Goal: Book appointment/travel/reservation

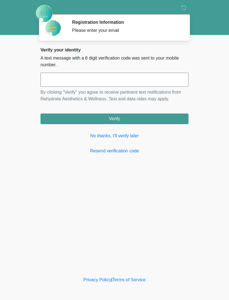
click at [148, 77] on input "text" at bounding box center [115, 80] width 148 height 14
type input "******"
click at [152, 118] on button "Verify" at bounding box center [115, 118] width 148 height 11
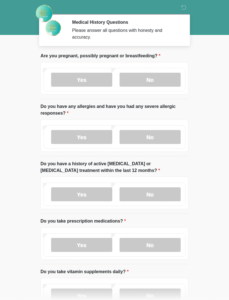
click at [169, 80] on label "No" at bounding box center [150, 80] width 61 height 14
click at [166, 133] on label "No" at bounding box center [150, 137] width 61 height 14
click at [160, 193] on label "No" at bounding box center [150, 194] width 61 height 14
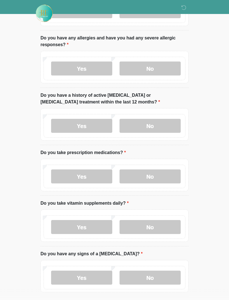
scroll to position [68, 0]
click at [95, 173] on label "Yes" at bounding box center [81, 176] width 61 height 14
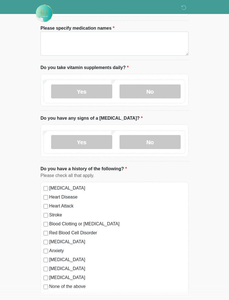
click at [166, 137] on label "No" at bounding box center [150, 142] width 61 height 14
click at [85, 185] on label "High Blood Pressure" at bounding box center [117, 188] width 136 height 7
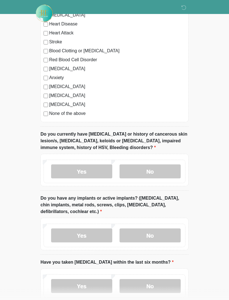
scroll to position [418, 0]
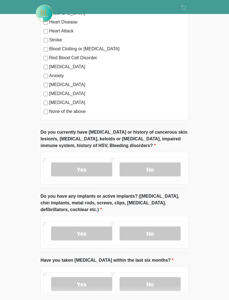
click at [163, 168] on label "No" at bounding box center [150, 170] width 61 height 14
click at [163, 229] on label "No" at bounding box center [150, 233] width 61 height 14
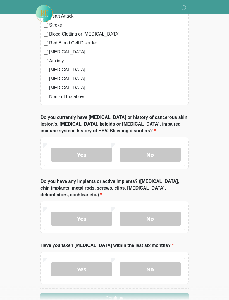
scroll to position [447, 0]
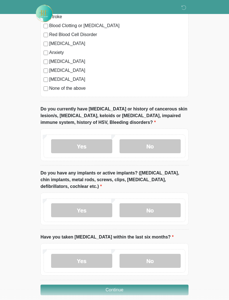
click at [142, 259] on label "No" at bounding box center [150, 261] width 61 height 14
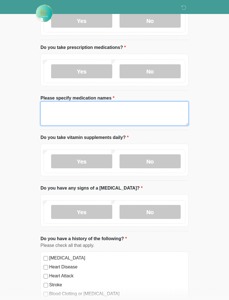
click at [156, 116] on textarea "Please specify medication names" at bounding box center [115, 114] width 148 height 24
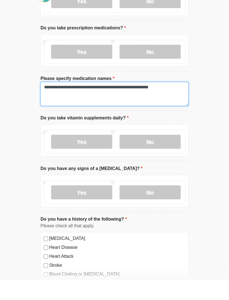
type textarea "**********"
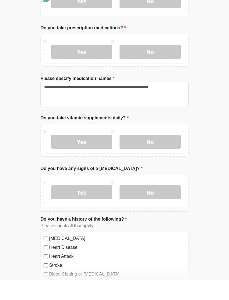
click at [121, 154] on label "No" at bounding box center [150, 161] width 61 height 14
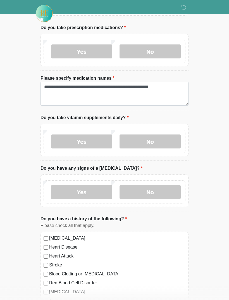
click at [92, 139] on label "Yes" at bounding box center [81, 141] width 61 height 14
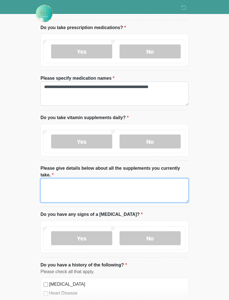
click at [123, 187] on textarea "Please give details below about all the supplements you currently take." at bounding box center [115, 190] width 148 height 24
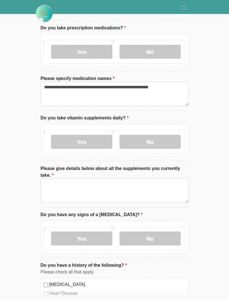
click at [144, 147] on label "No" at bounding box center [150, 142] width 61 height 14
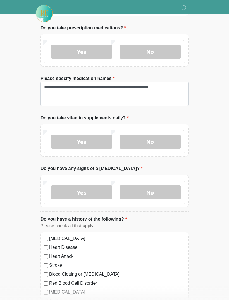
scroll to position [193, 0]
click at [96, 144] on label "Yes" at bounding box center [81, 141] width 61 height 14
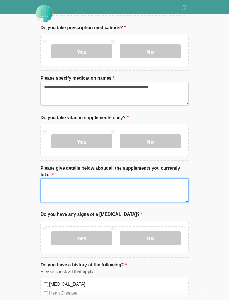
click at [106, 187] on textarea "Please give details below about all the supplements you currently take." at bounding box center [115, 190] width 148 height 24
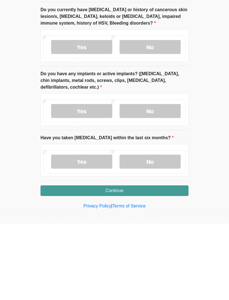
scroll to position [511, 0]
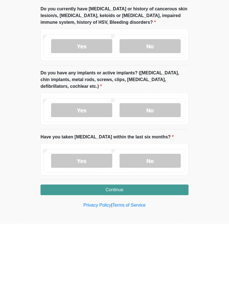
type textarea "**********"
click at [163, 261] on button "Continue" at bounding box center [115, 266] width 148 height 11
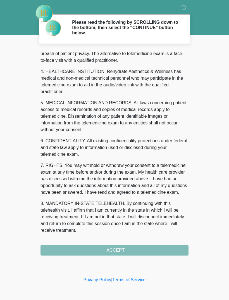
scroll to position [143, 0]
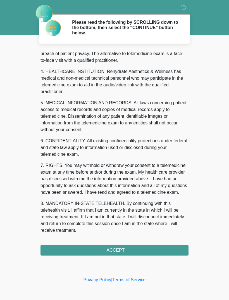
click at [146, 249] on button "I ACCEPT" at bounding box center [115, 250] width 148 height 11
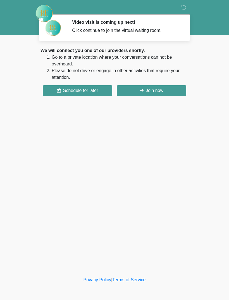
click at [93, 91] on button "Schedule for later" at bounding box center [78, 90] width 70 height 11
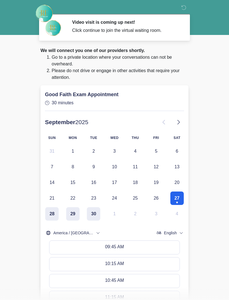
click at [182, 195] on button "27" at bounding box center [176, 197] width 13 height 13
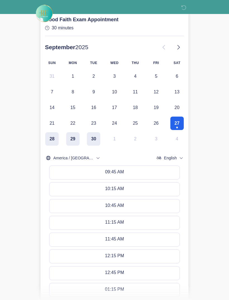
scroll to position [77, 0]
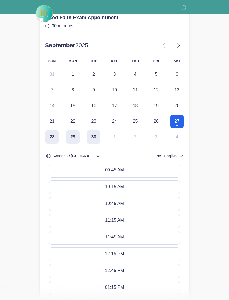
click at [149, 187] on button "10:15 AM" at bounding box center [114, 186] width 130 height 13
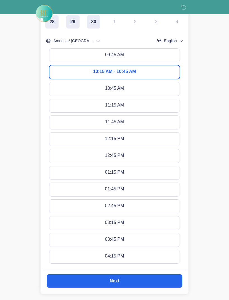
scroll to position [210, 0]
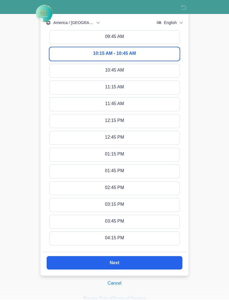
click at [132, 262] on button "Next" at bounding box center [115, 262] width 136 height 13
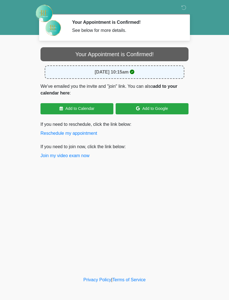
click at [144, 75] on div "September 27, 2025 at 10:15am" at bounding box center [115, 71] width 140 height 13
click at [75, 132] on button "Reschedule my appointment" at bounding box center [69, 133] width 57 height 7
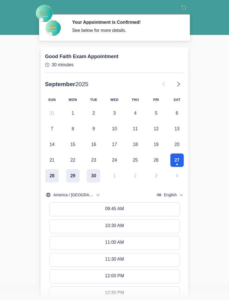
click at [130, 206] on button "09:45 AM" at bounding box center [114, 209] width 130 height 13
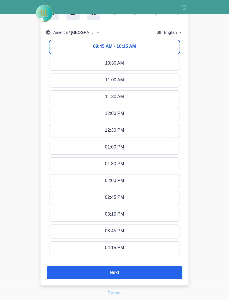
scroll to position [172, 0]
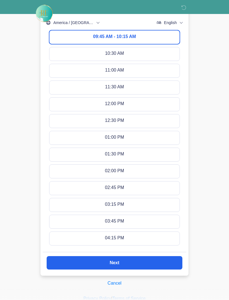
click at [138, 263] on button "Next" at bounding box center [115, 262] width 136 height 13
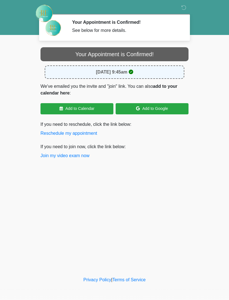
click at [69, 158] on button "Join my video exam now" at bounding box center [65, 155] width 49 height 7
